Goal: Information Seeking & Learning: Learn about a topic

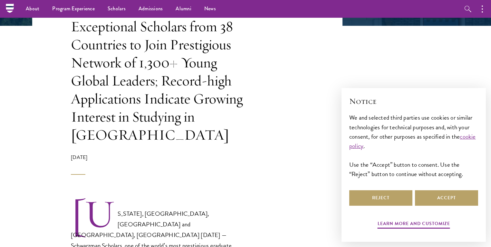
scroll to position [26, 0]
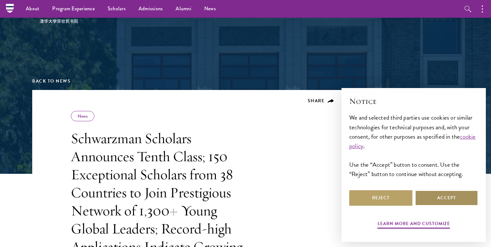
click at [442, 201] on button "Accept" at bounding box center [446, 197] width 63 height 15
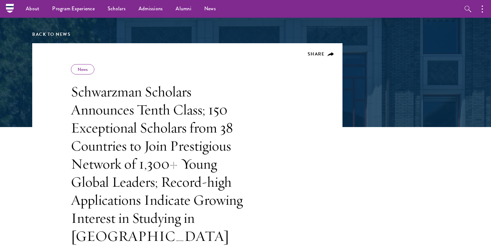
scroll to position [68, 0]
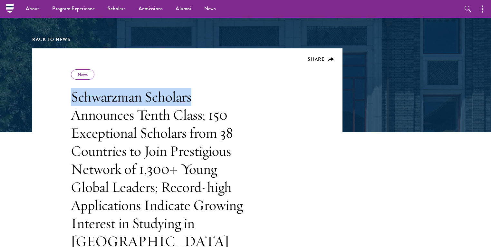
drag, startPoint x: 70, startPoint y: 97, endPoint x: 205, endPoint y: 98, distance: 134.6
click at [205, 98] on header "Share News Schwarzman Scholars Announces Tenth Class; 150 Exceptional Scholars …" at bounding box center [187, 164] width 310 height 232
copy h1 "Schwarzman Scholars"
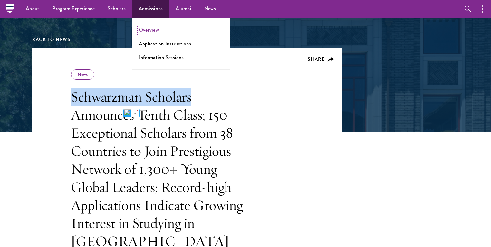
click at [147, 30] on link "Overview" at bounding box center [149, 29] width 20 height 7
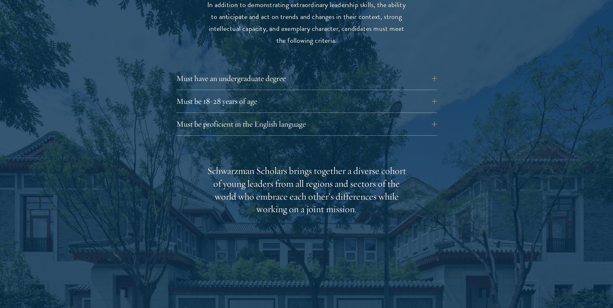
scroll to position [886, 0]
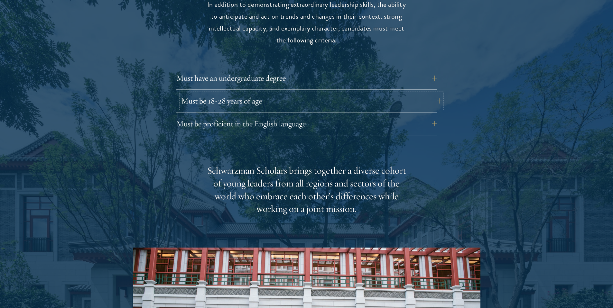
click at [267, 93] on button "Must be 18-28 years of age" at bounding box center [311, 100] width 261 height 15
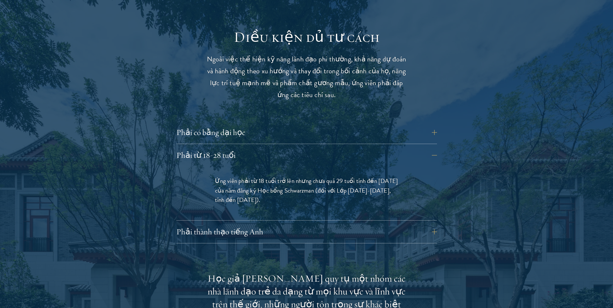
scroll to position [930, 0]
